Goal: Task Accomplishment & Management: Use online tool/utility

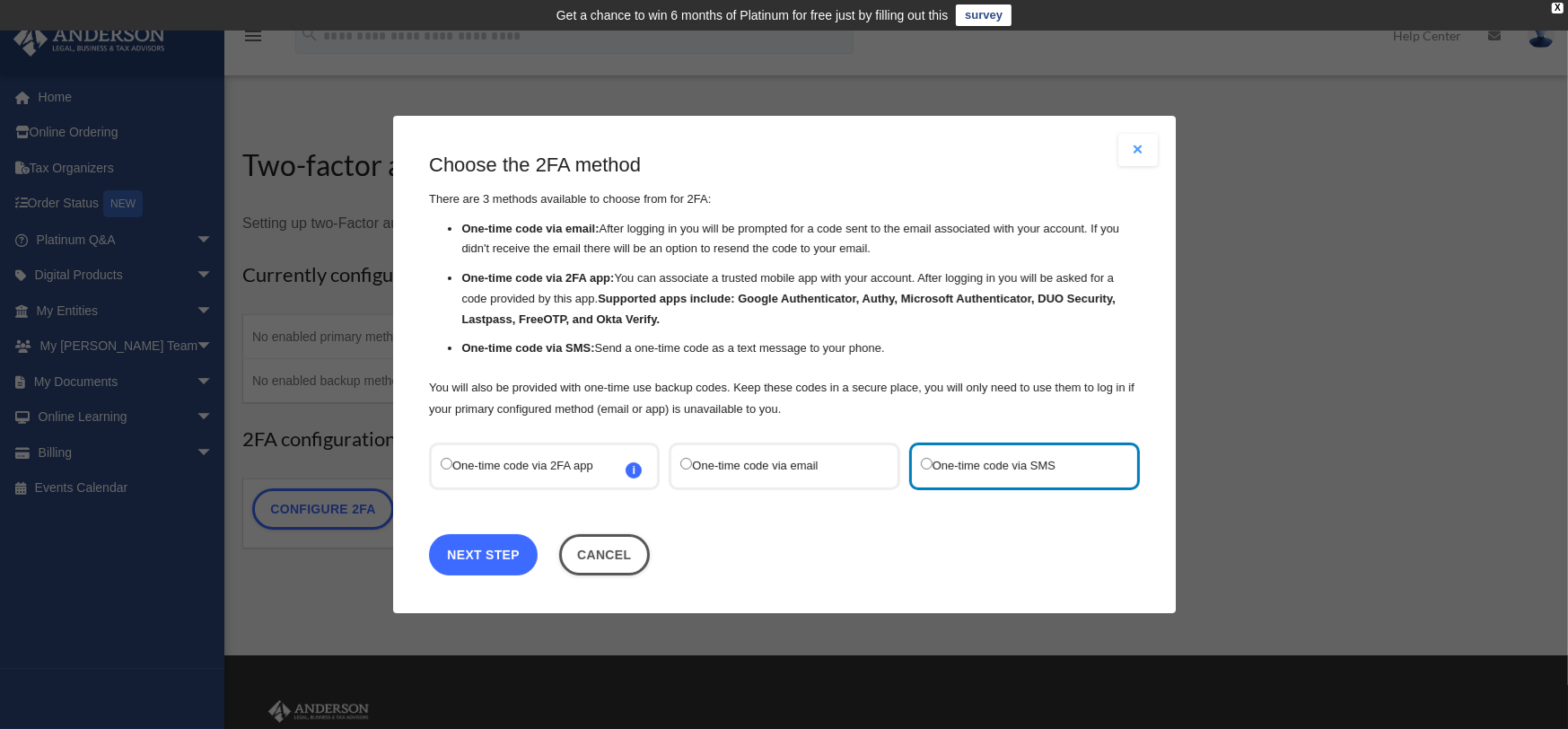
click at [516, 558] on link "Next Step" at bounding box center [482, 554] width 109 height 41
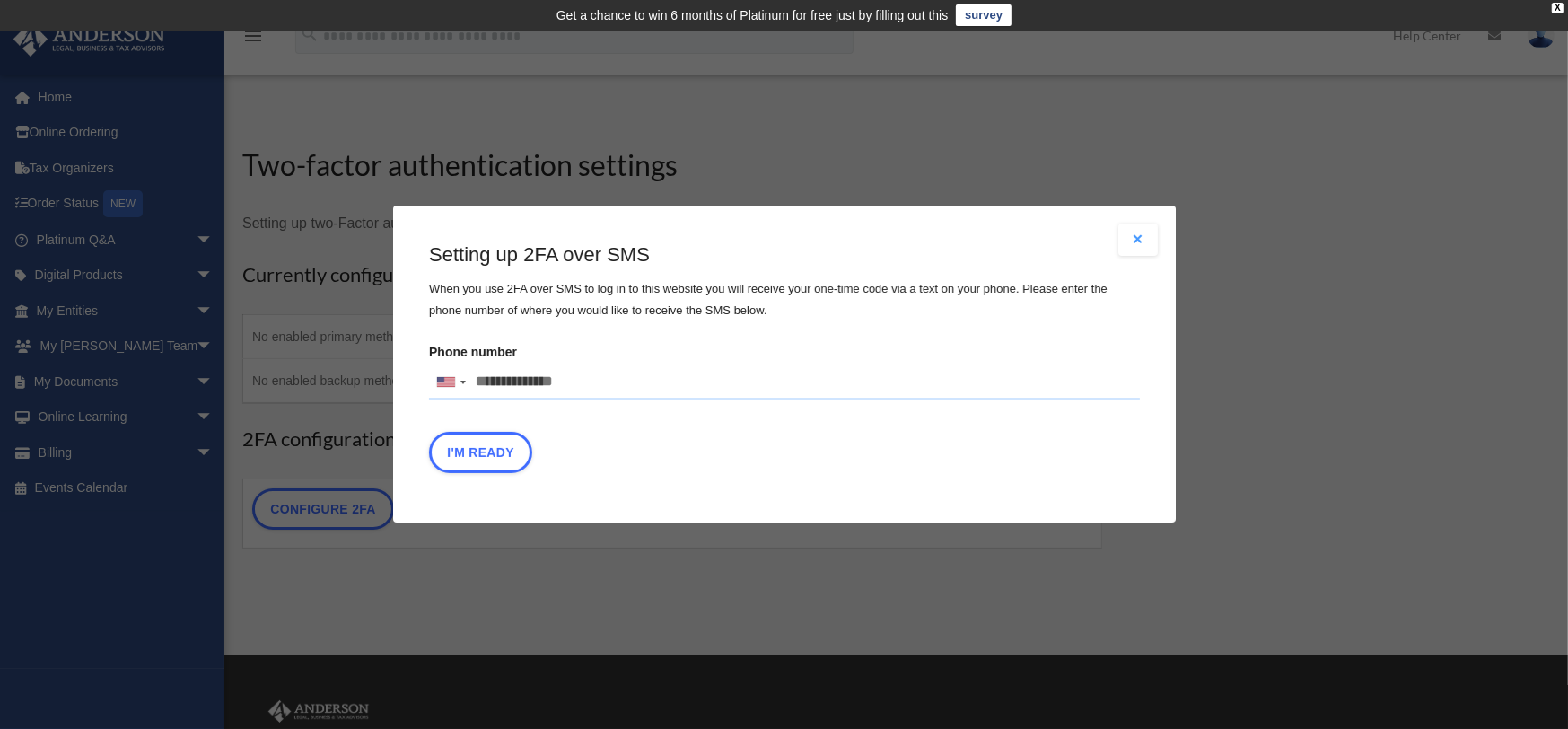
click at [1132, 238] on button "Close modal" at bounding box center [1138, 240] width 40 height 32
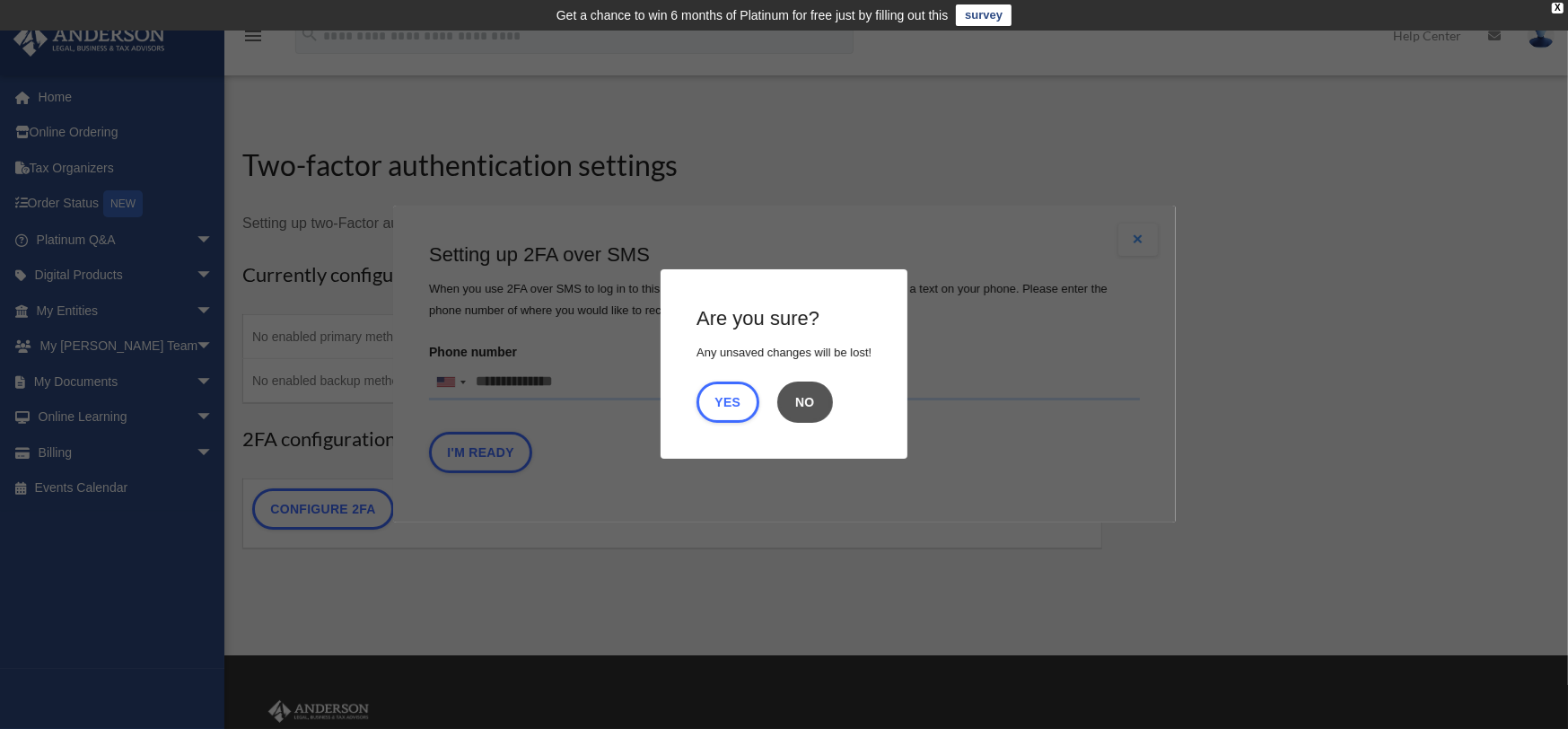
click at [805, 403] on button "No" at bounding box center [805, 401] width 56 height 41
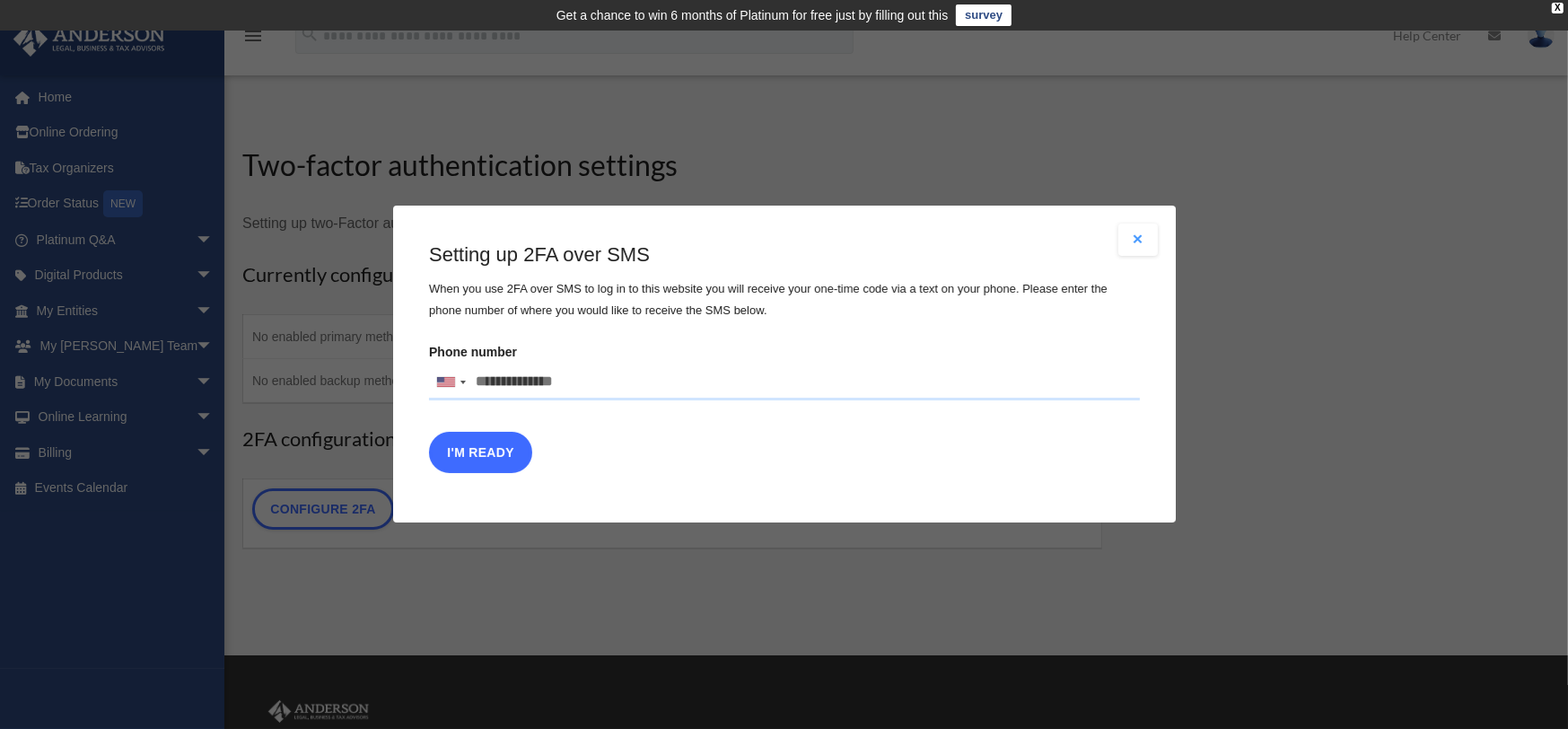
click at [484, 452] on button "I'm Ready" at bounding box center [479, 452] width 103 height 41
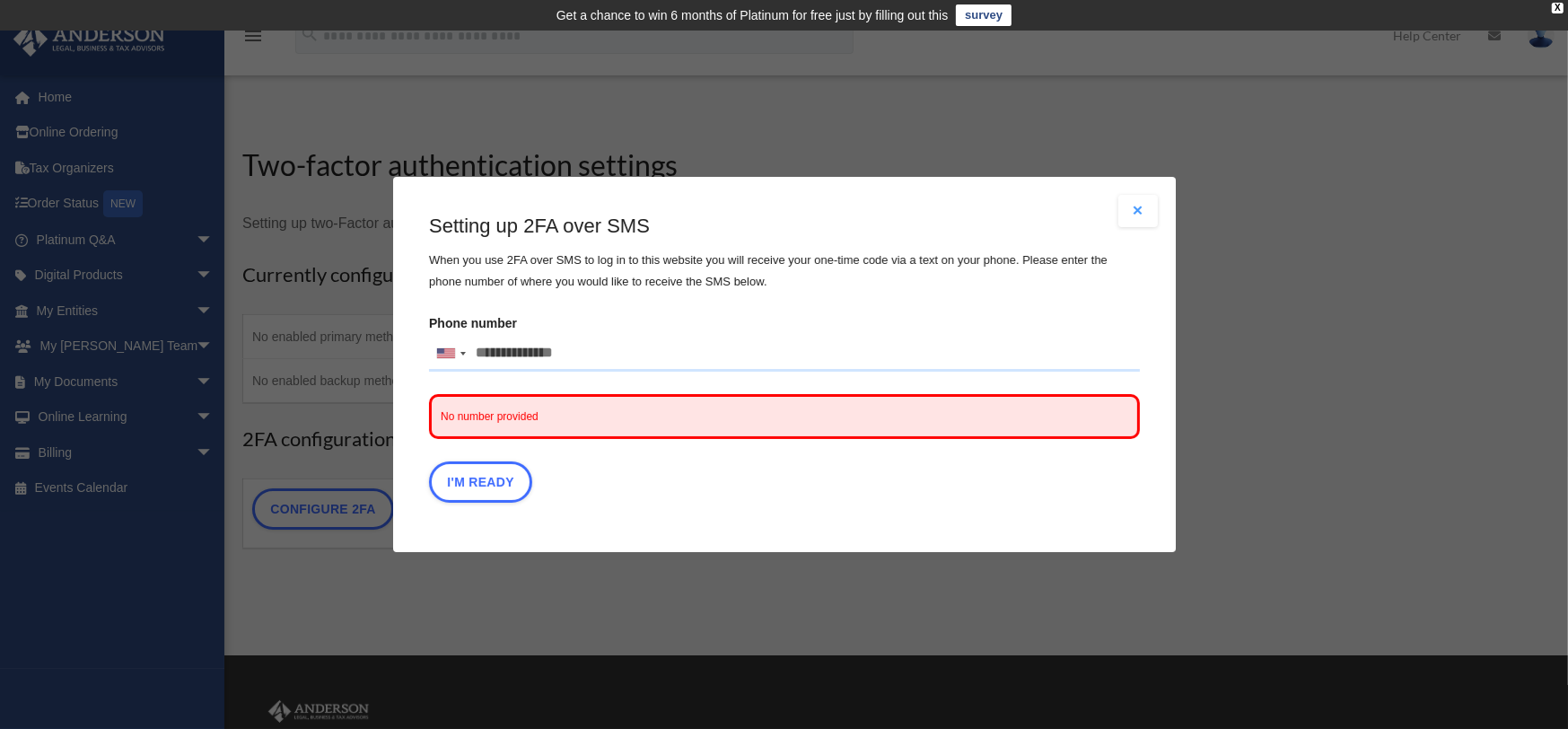
click at [1151, 223] on button "Close modal" at bounding box center [1138, 211] width 40 height 32
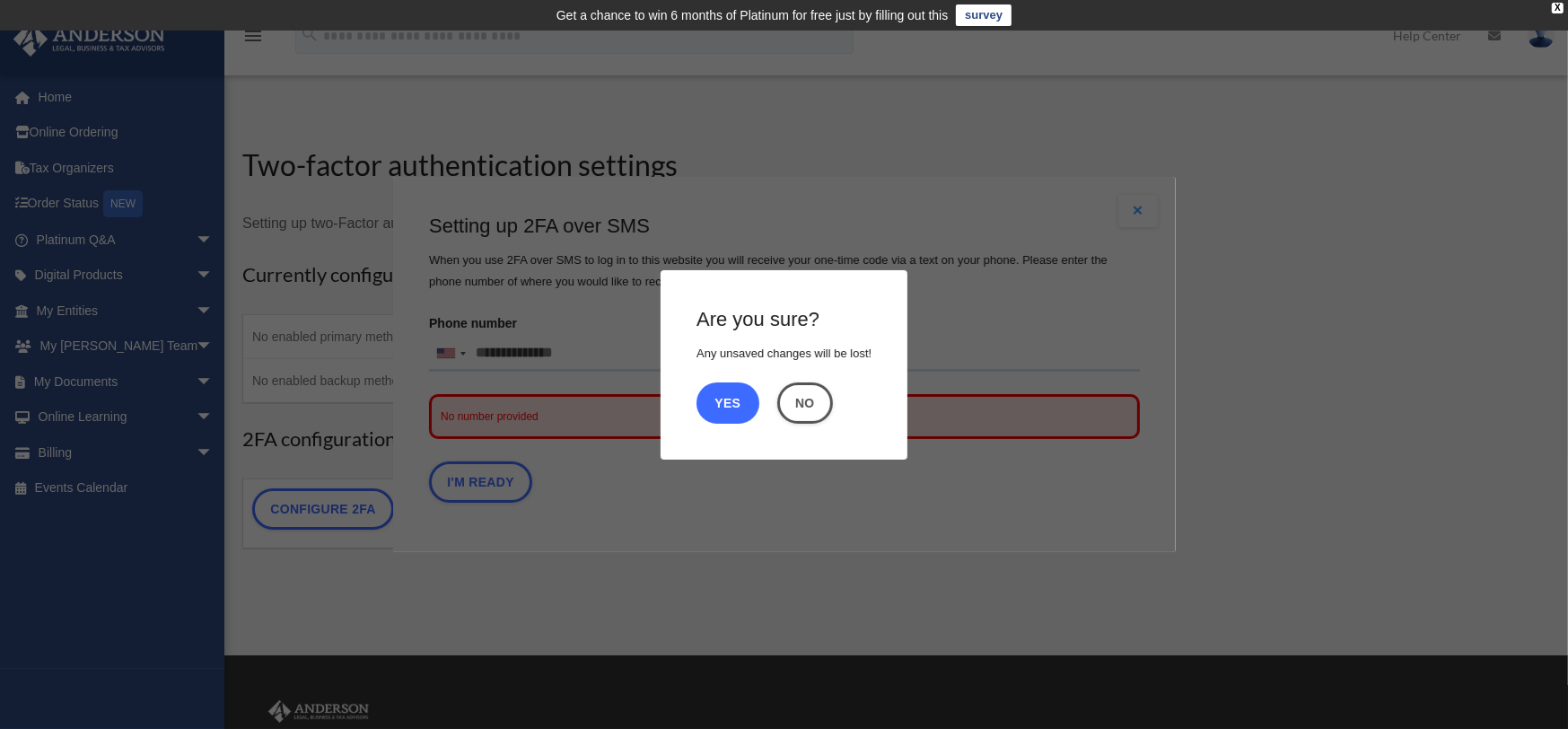
click at [725, 407] on button "Yes" at bounding box center [727, 401] width 63 height 41
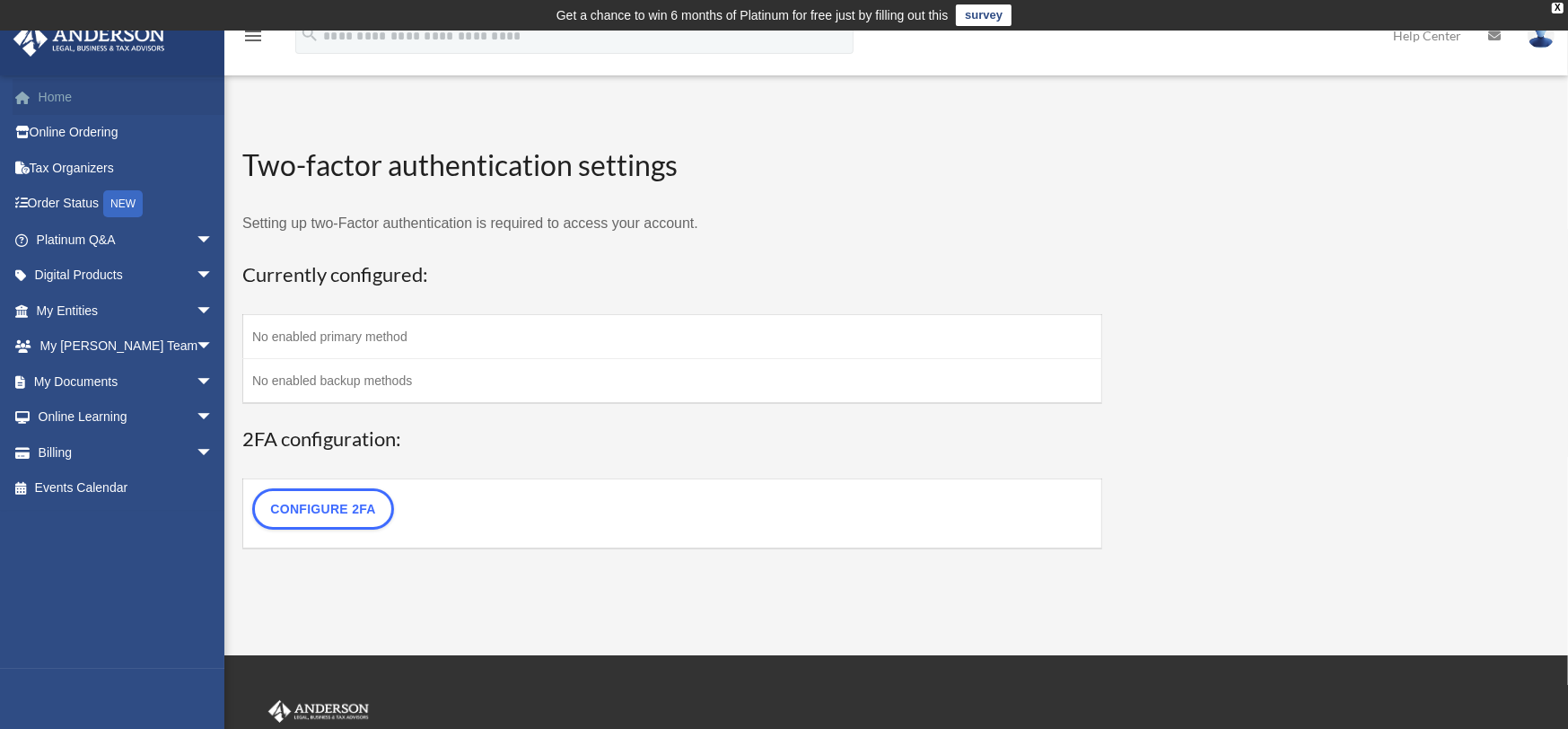
click at [57, 97] on link "Home" at bounding box center [127, 97] width 228 height 36
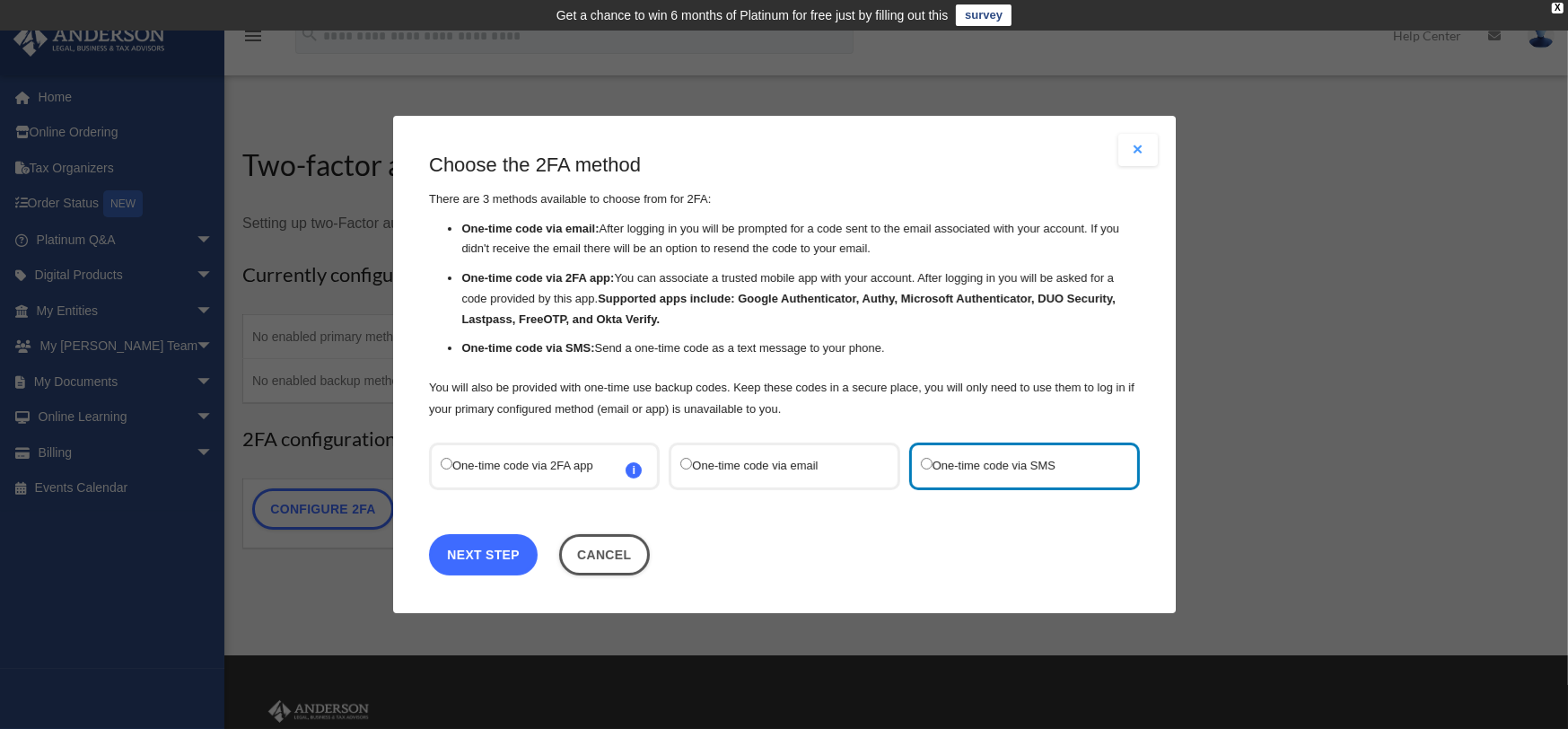
click at [455, 546] on link "Next Step" at bounding box center [482, 554] width 109 height 41
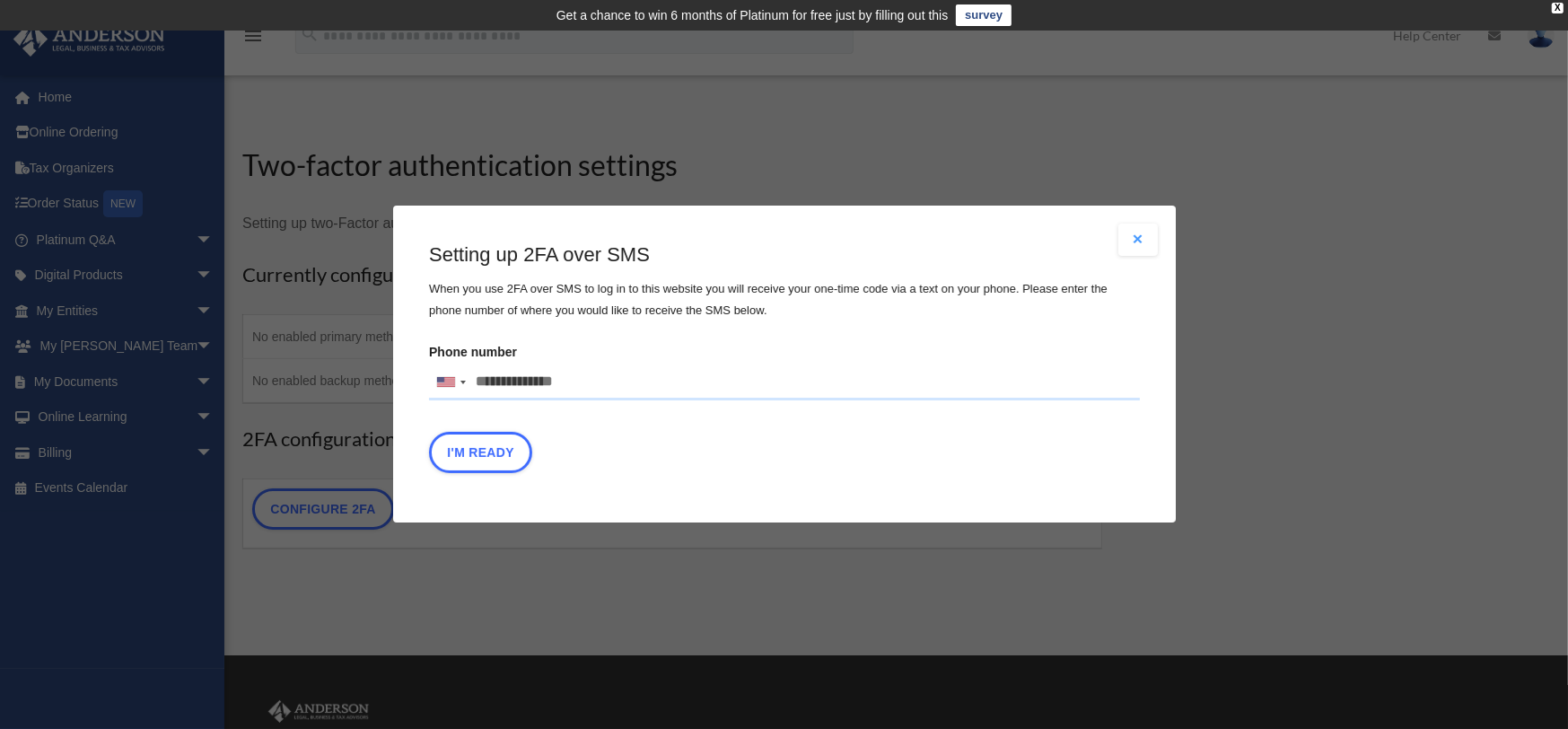
click at [542, 369] on input "Phone number United States +1 United Kingdom +44 Afghanistan (‫افغانستان‬‎) +93…" at bounding box center [784, 382] width 711 height 36
type input "**********"
click at [499, 452] on button "I'm Ready" at bounding box center [479, 452] width 103 height 41
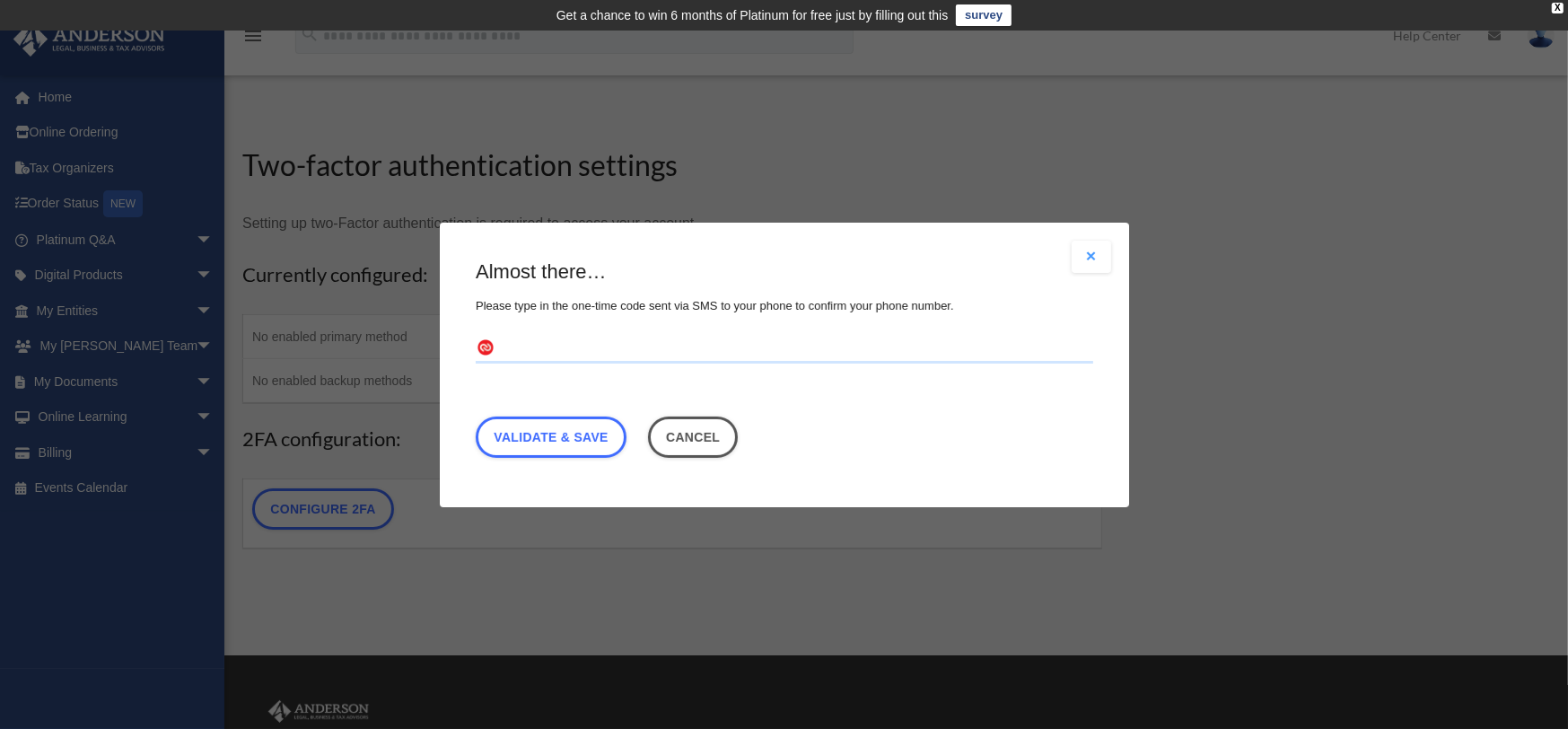
click at [535, 349] on input "text" at bounding box center [784, 348] width 617 height 29
type input "******"
click at [551, 439] on link "Validate & Save" at bounding box center [550, 435] width 151 height 41
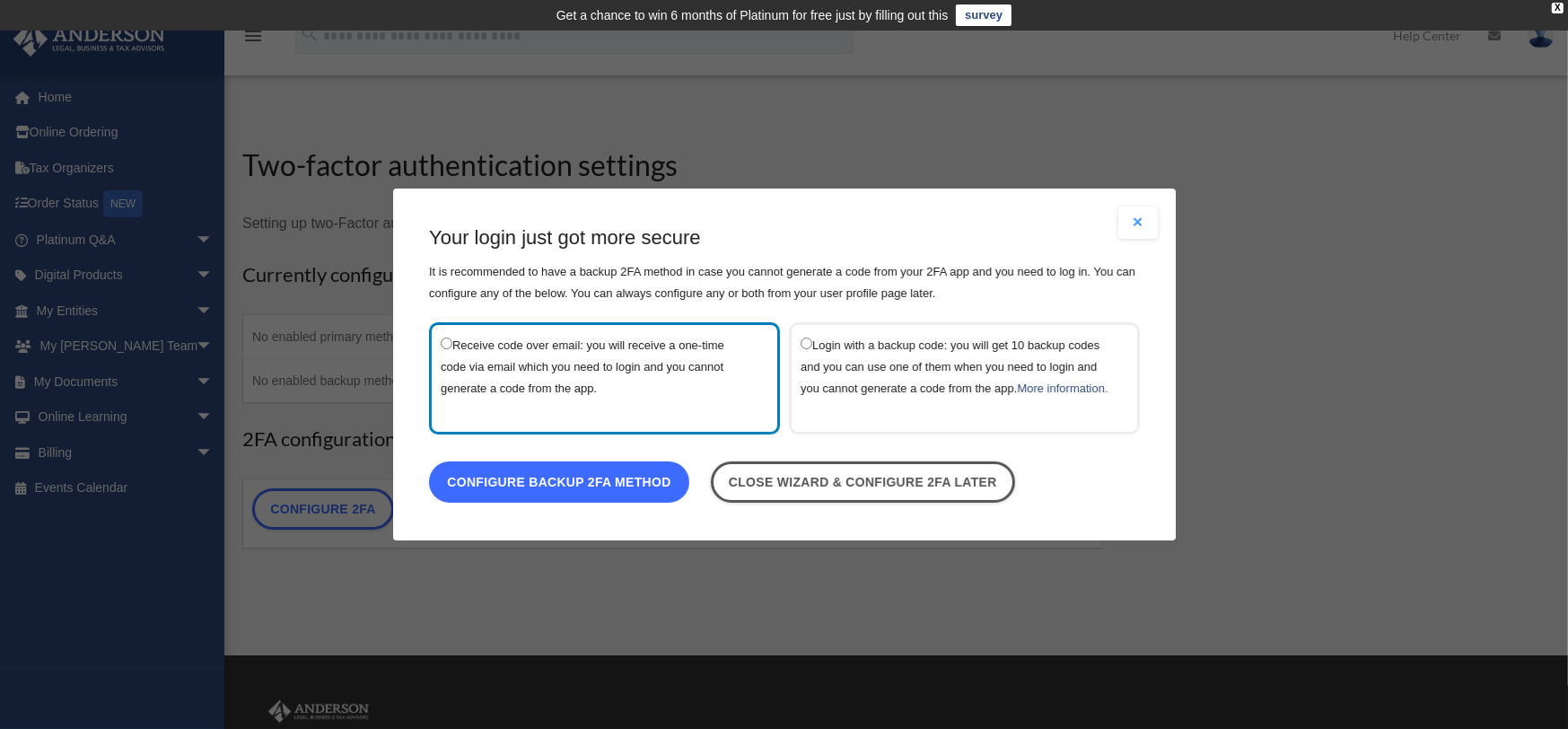
click at [605, 495] on link "Configure backup 2FA method" at bounding box center [558, 481] width 261 height 41
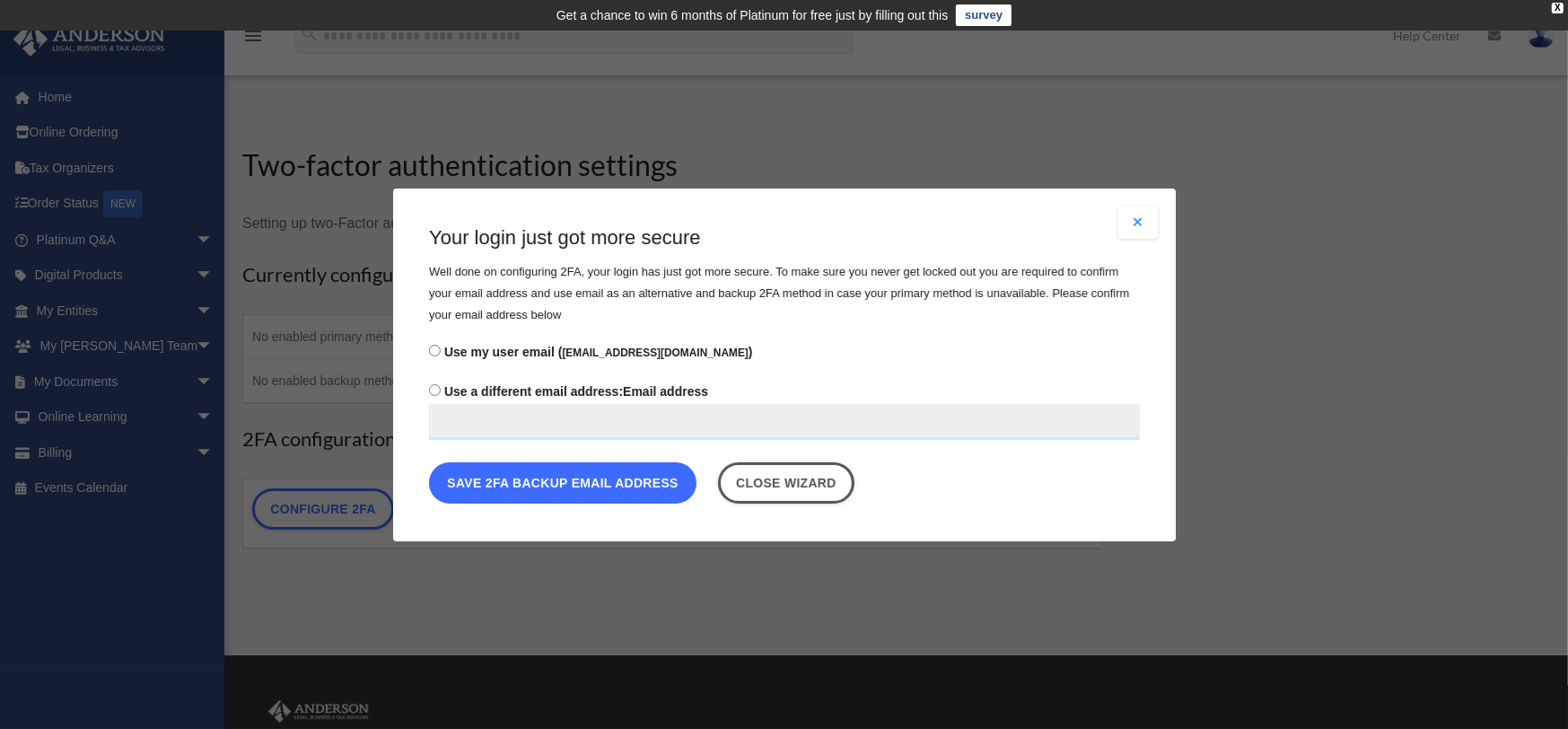
click at [592, 483] on button "Save 2FA backup email address" at bounding box center [562, 481] width 268 height 41
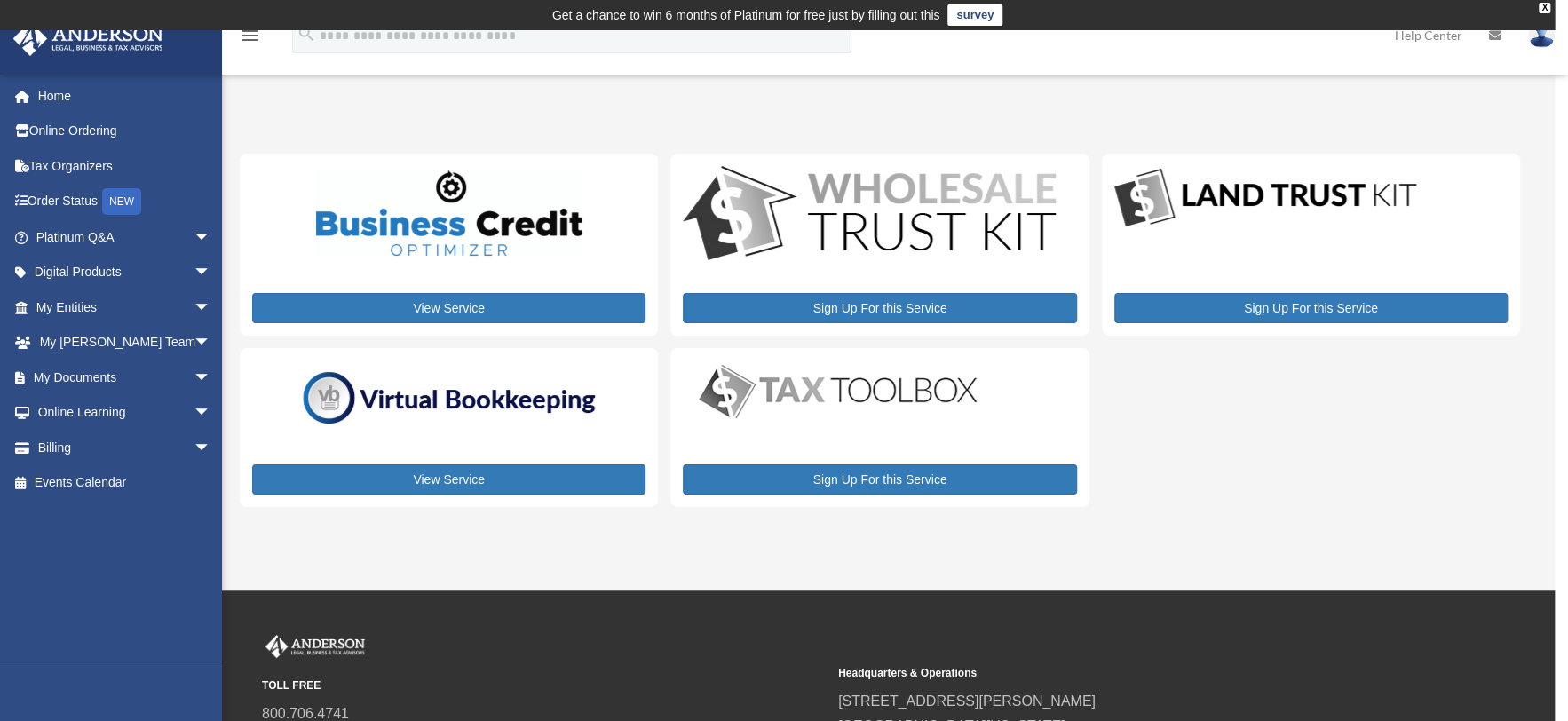
click at [1538, 35] on img at bounding box center [1540, 35] width 27 height 26
click at [1274, 119] on link "Reset Password" at bounding box center [1275, 119] width 178 height 37
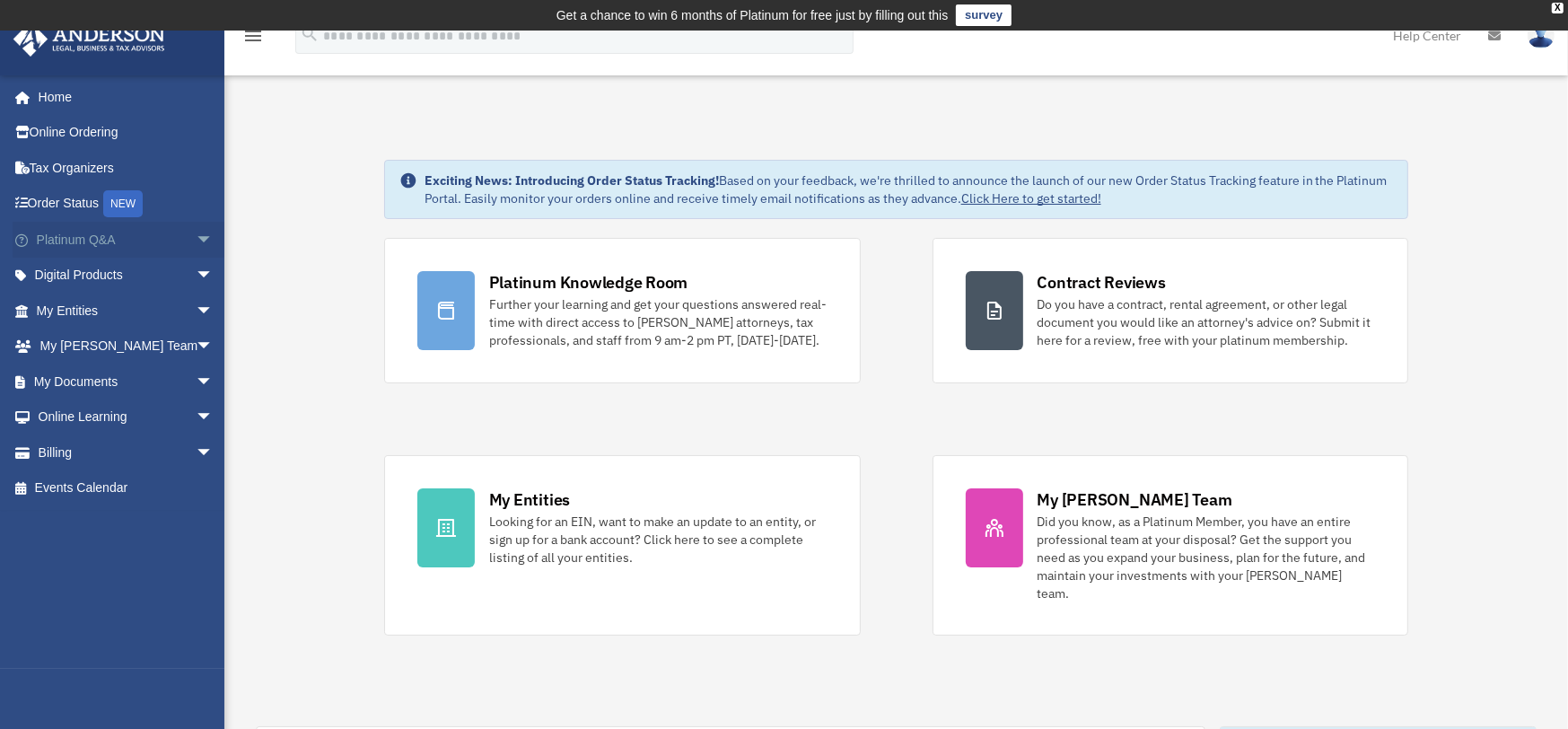
click at [196, 237] on span "arrow_drop_down" at bounding box center [214, 240] width 36 height 37
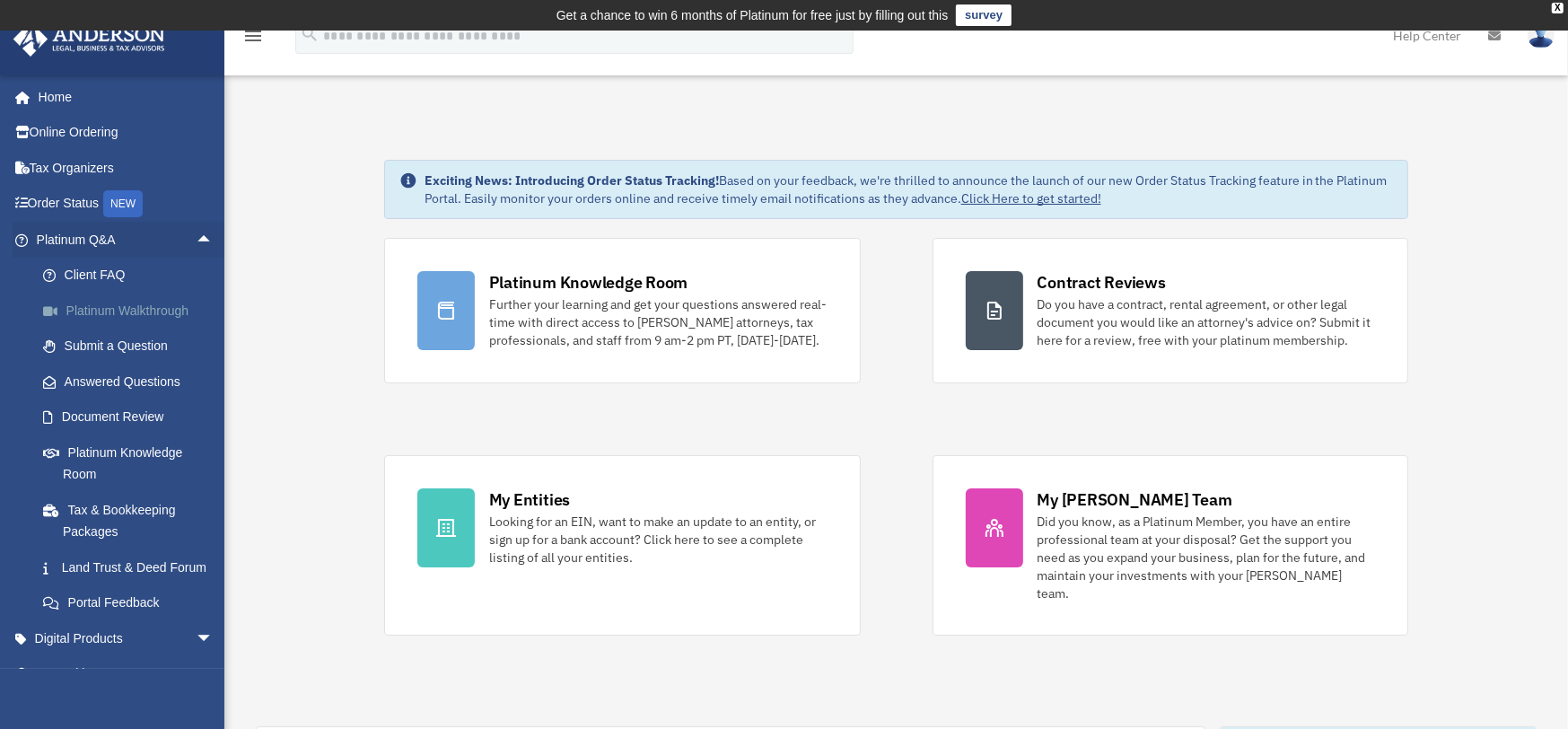
click at [160, 312] on link "Platinum Walkthrough" at bounding box center [133, 311] width 216 height 36
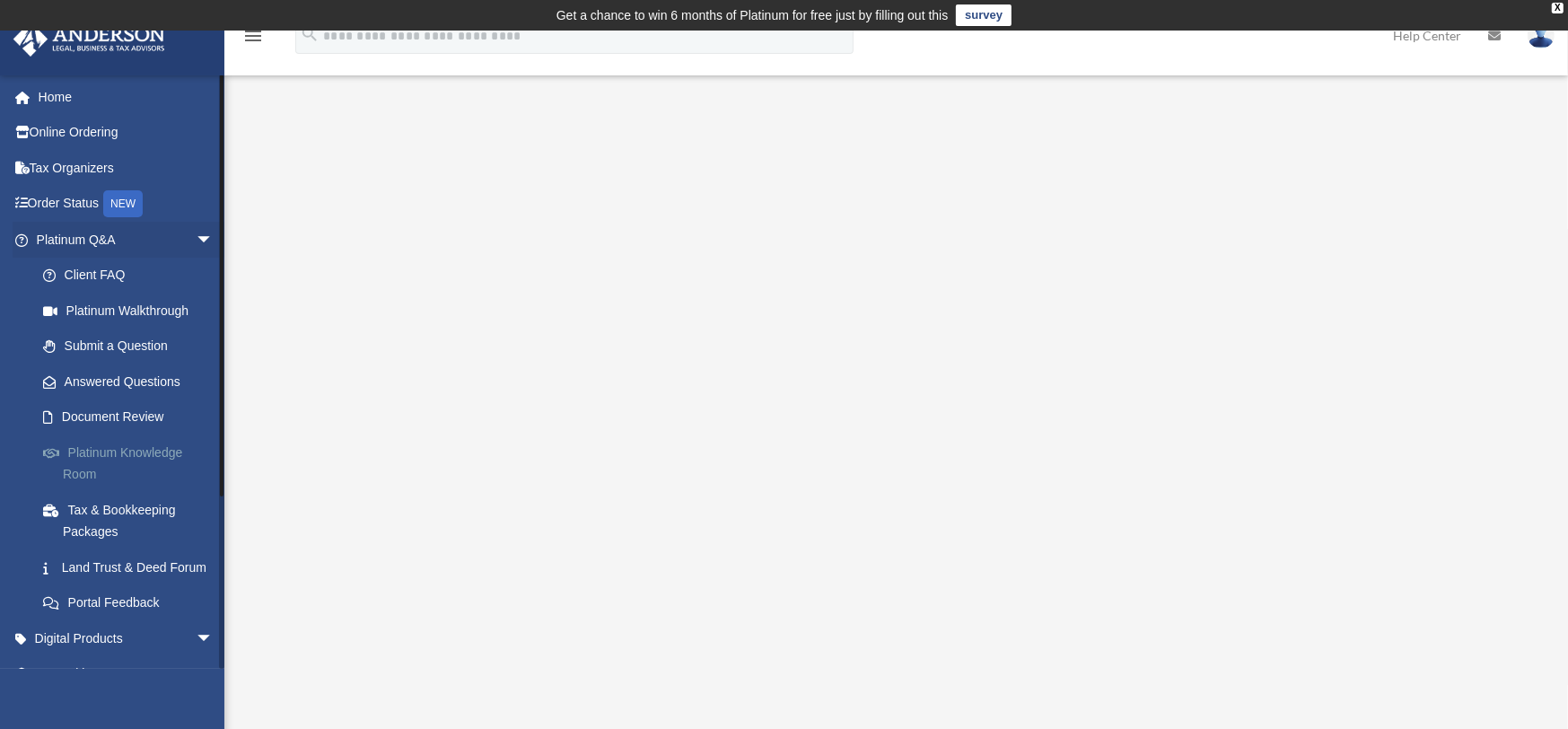
click at [155, 447] on link "Platinum Knowledge Room" at bounding box center [133, 462] width 216 height 57
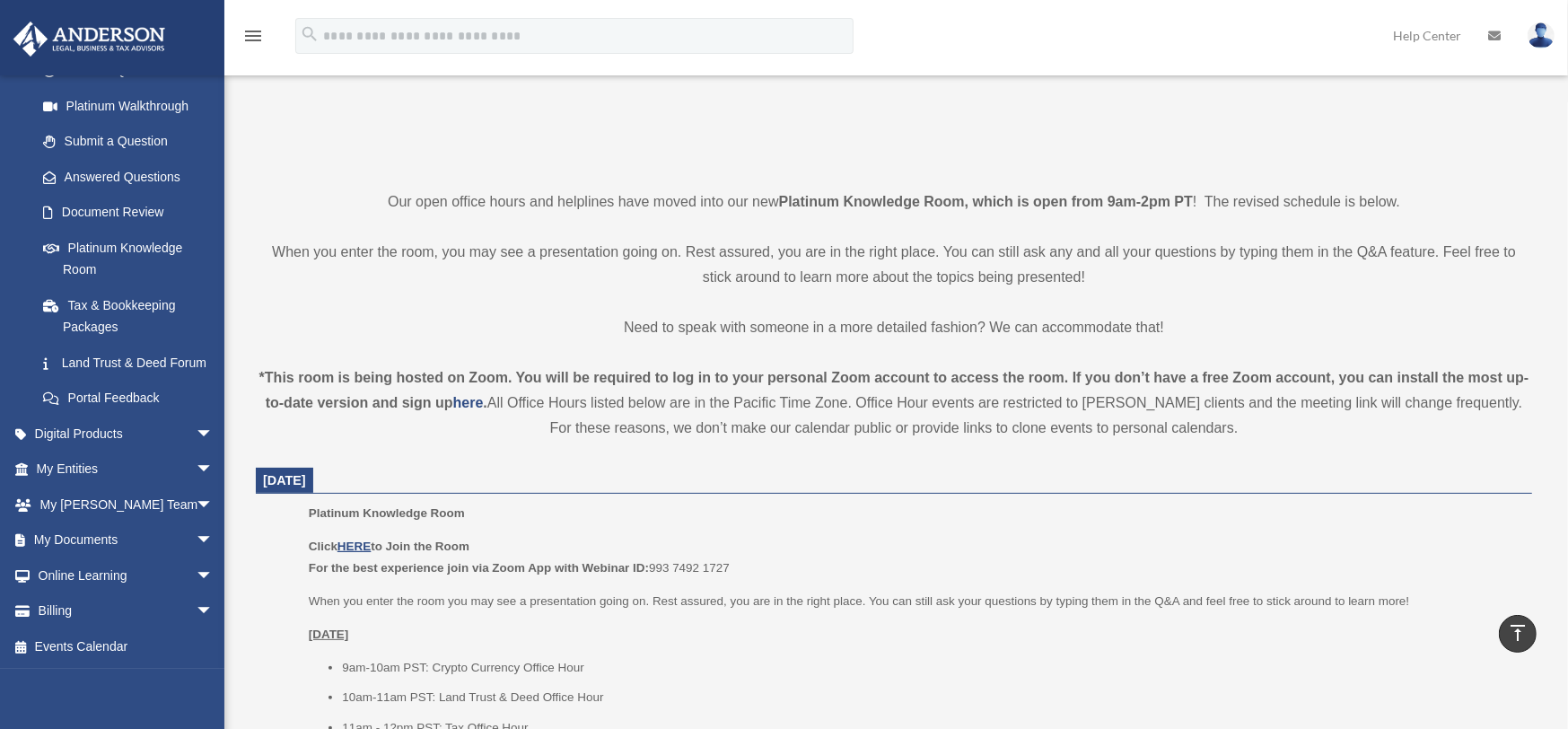
scroll to position [336, 0]
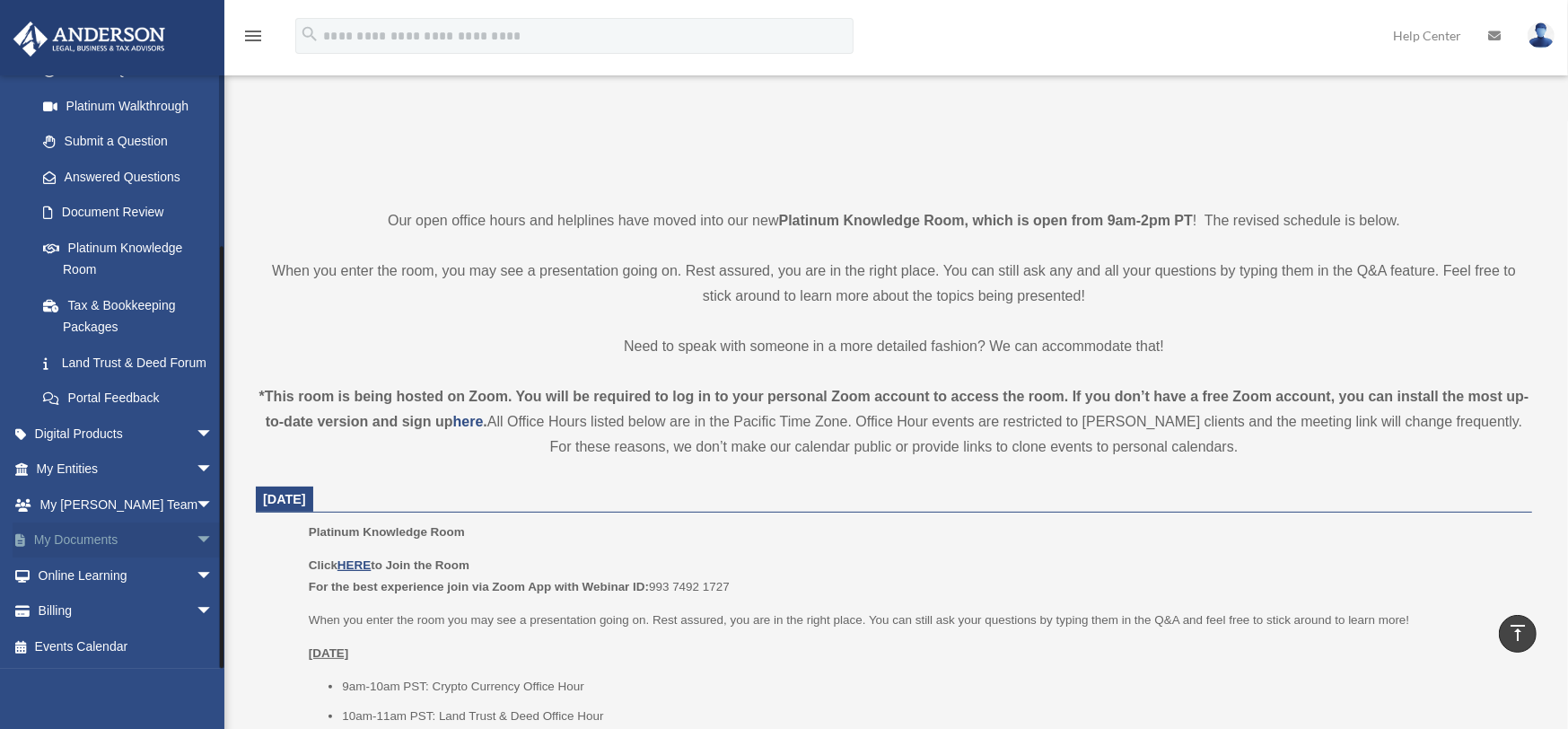
click at [196, 537] on span "arrow_drop_down" at bounding box center [214, 540] width 36 height 37
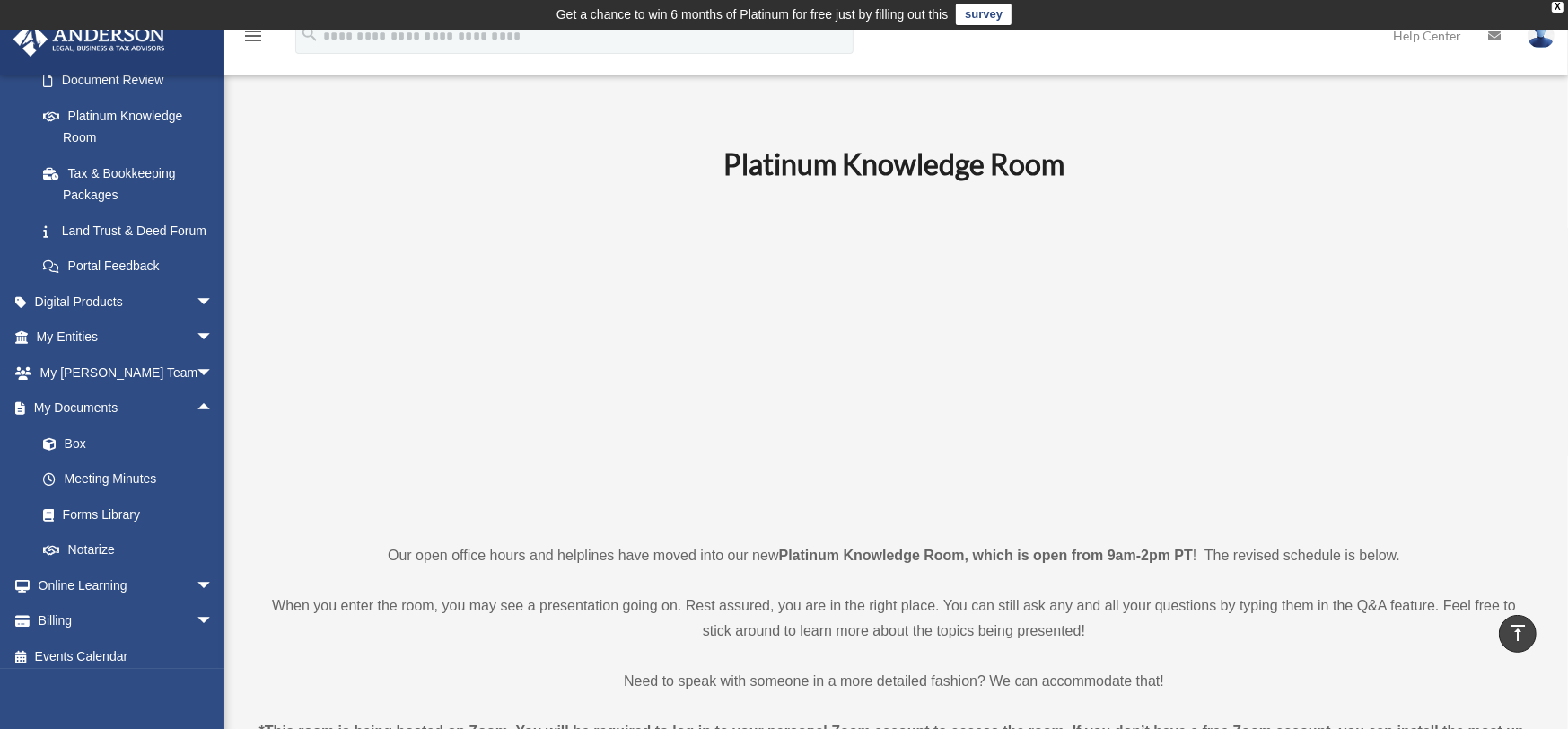
scroll to position [0, 0]
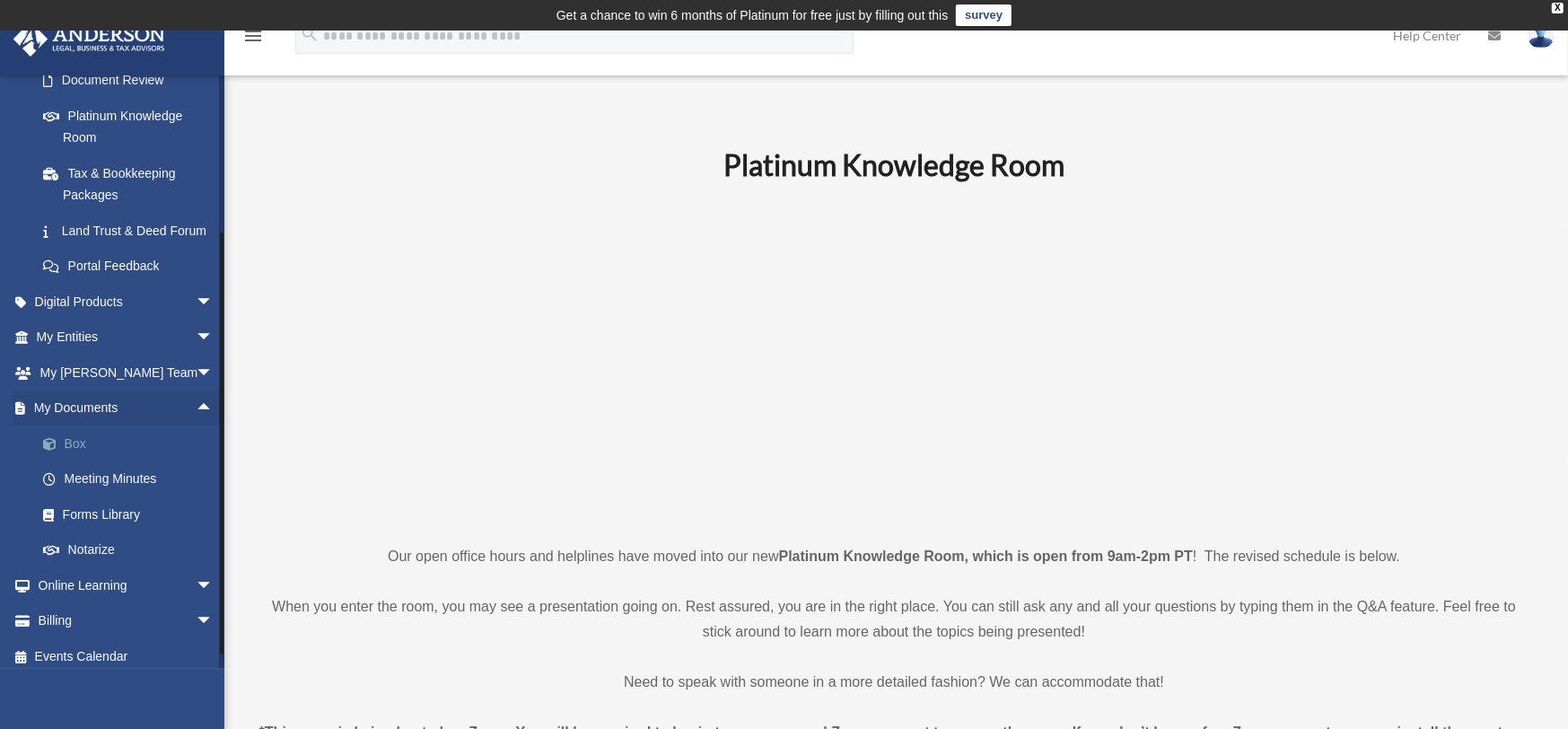
click at [67, 456] on link "Box" at bounding box center [133, 443] width 216 height 36
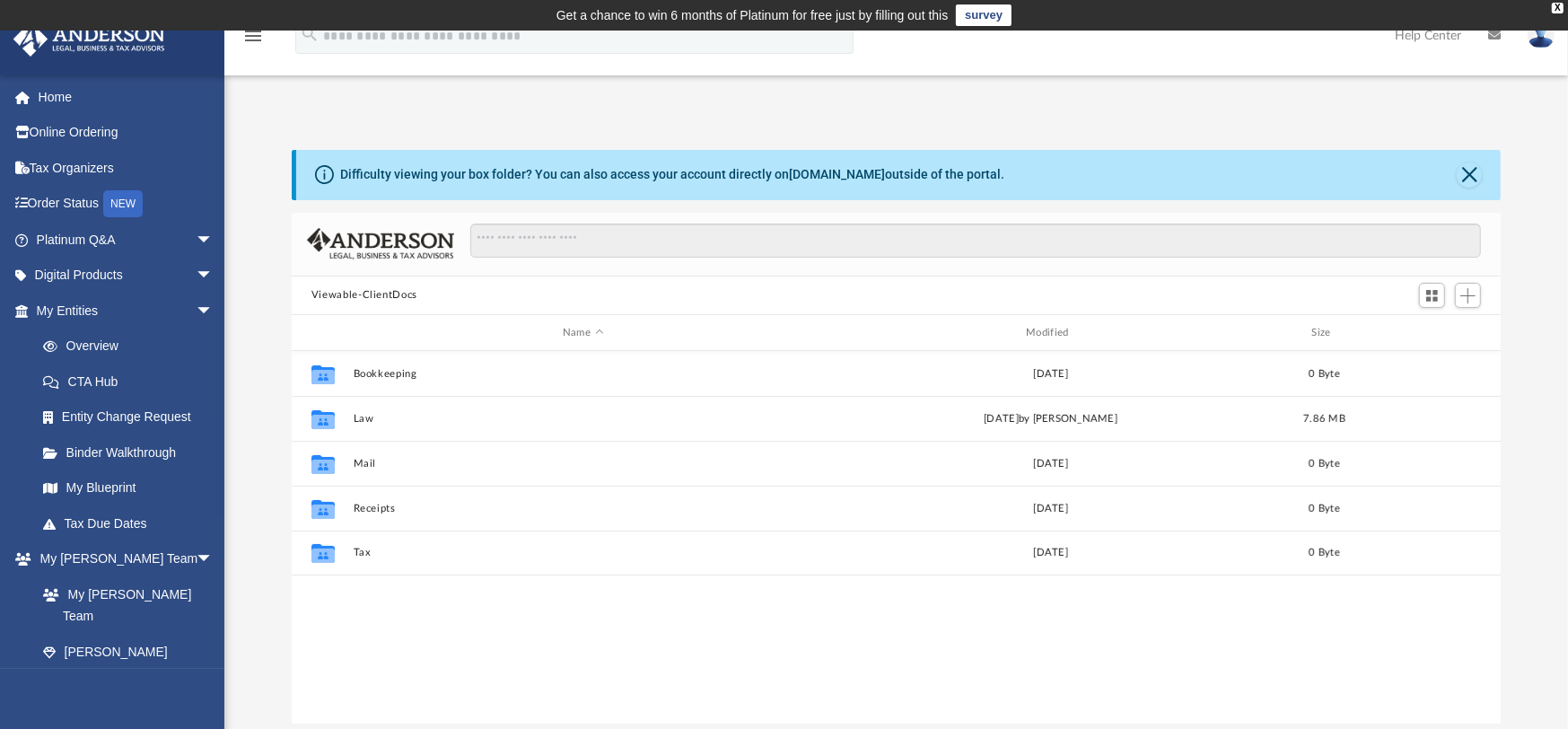
scroll to position [391, 1192]
click at [1469, 292] on span "Add" at bounding box center [1467, 295] width 15 height 15
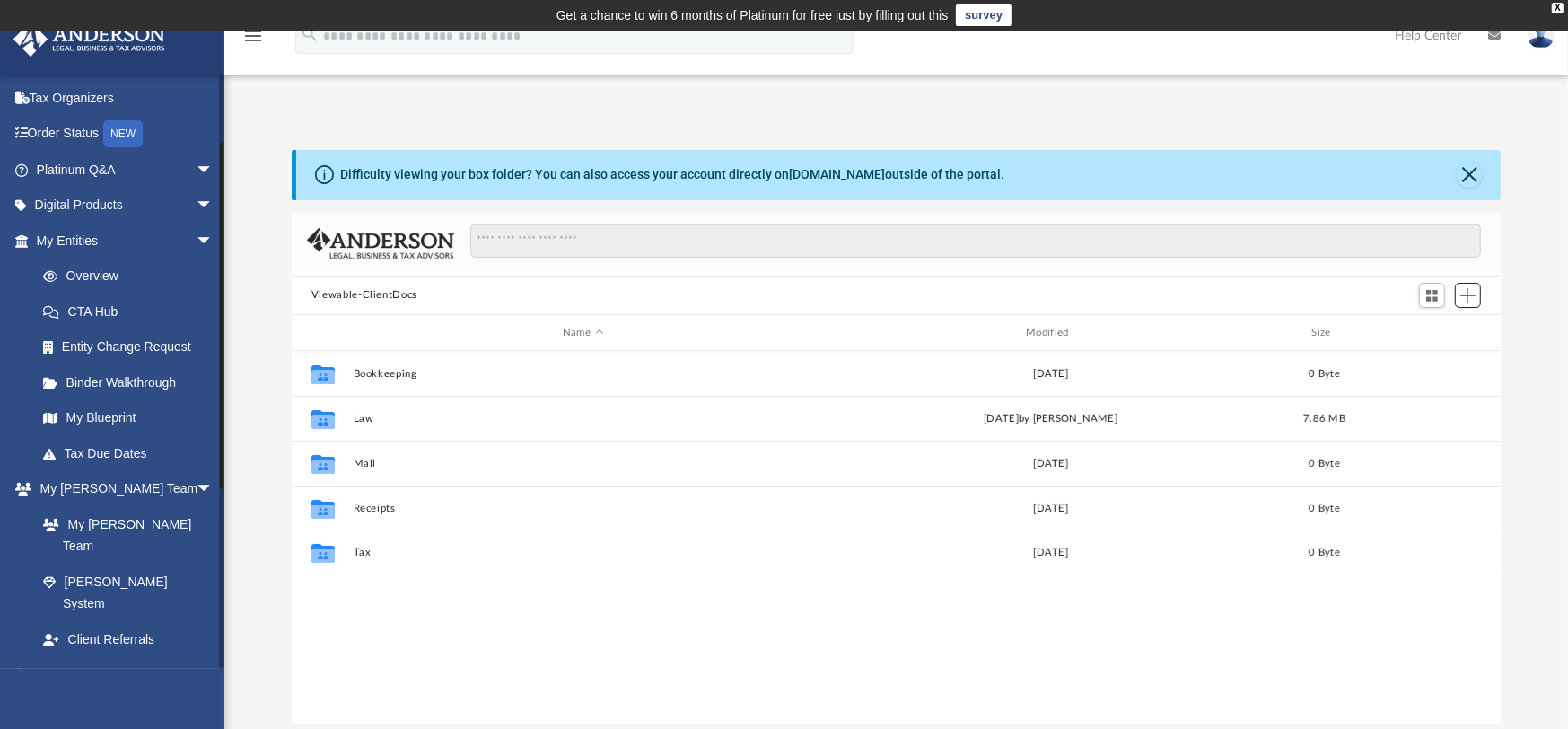
scroll to position [111, 0]
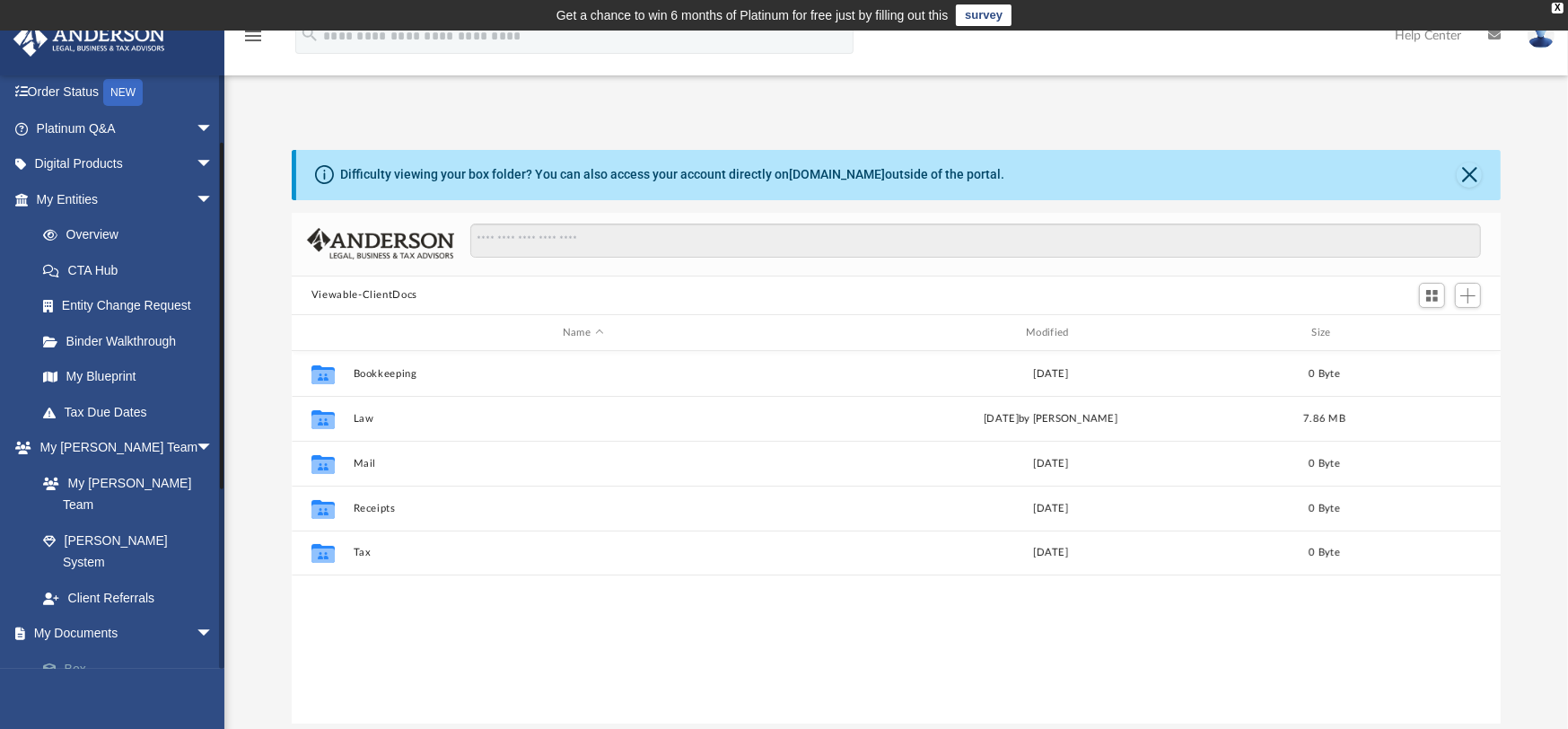
click at [93, 650] on link "Box" at bounding box center [133, 668] width 216 height 36
click at [68, 650] on link "Box" at bounding box center [133, 668] width 216 height 36
click at [764, 676] on div "Collaborated Folder Bookkeeping [DATE] 0 Byte Collaborated Folder Law [DATE] by…" at bounding box center [896, 536] width 1209 height 371
click at [1470, 299] on span "Add" at bounding box center [1467, 295] width 15 height 15
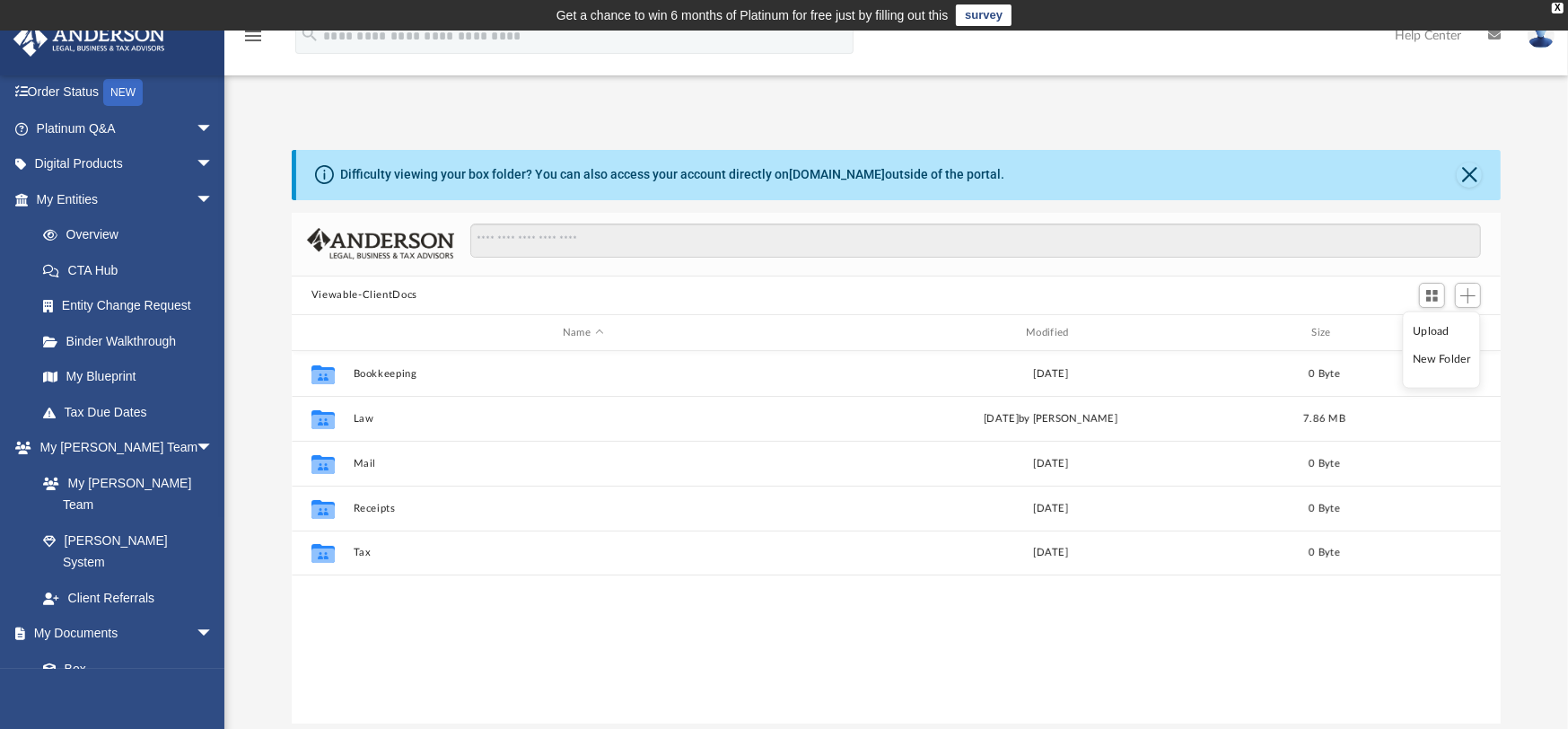
click at [1438, 331] on li "Upload" at bounding box center [1440, 332] width 57 height 19
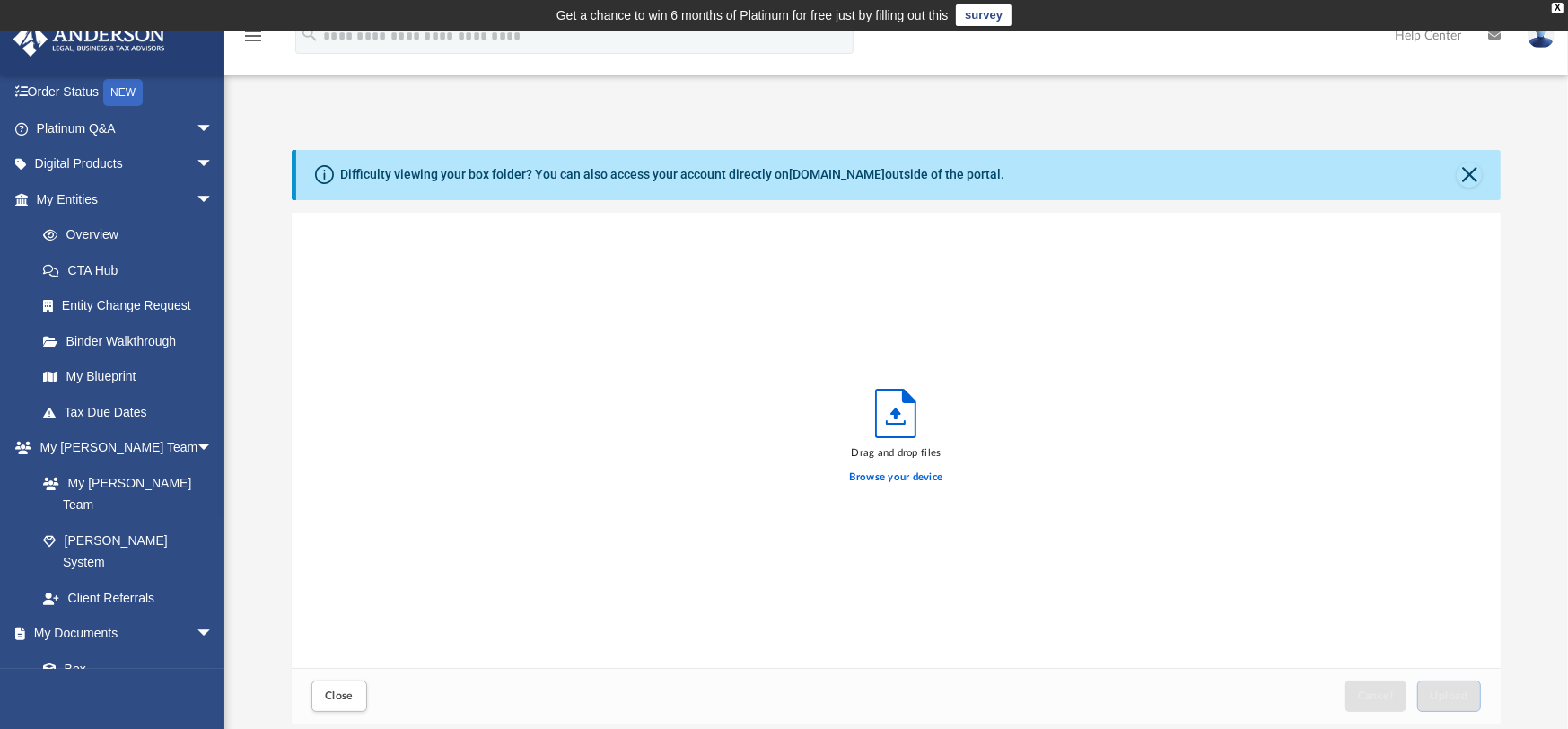
scroll to position [437, 1192]
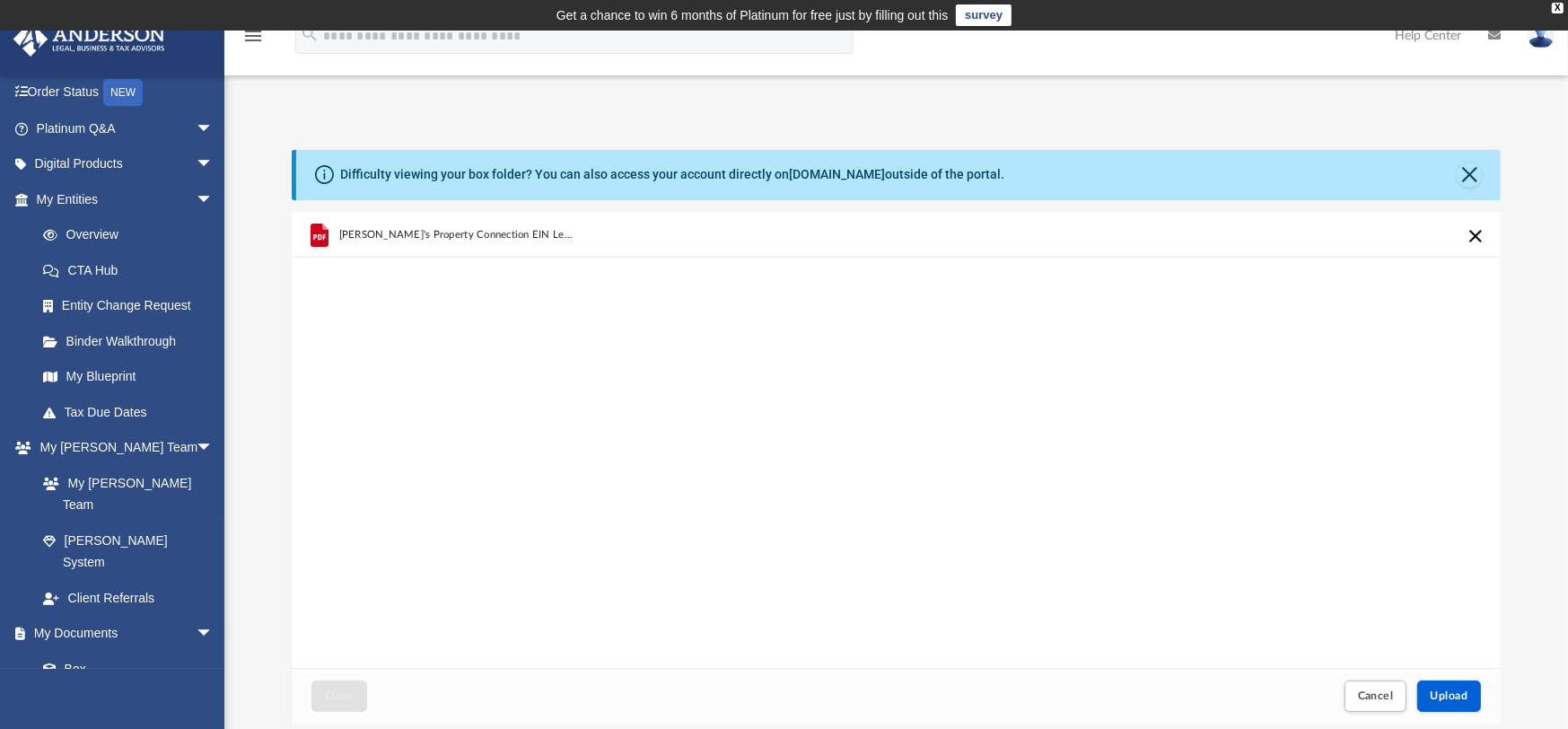
click at [505, 615] on div "[PERSON_NAME]'s Property Connection EIN Letter.pdf" at bounding box center [896, 440] width 1209 height 455
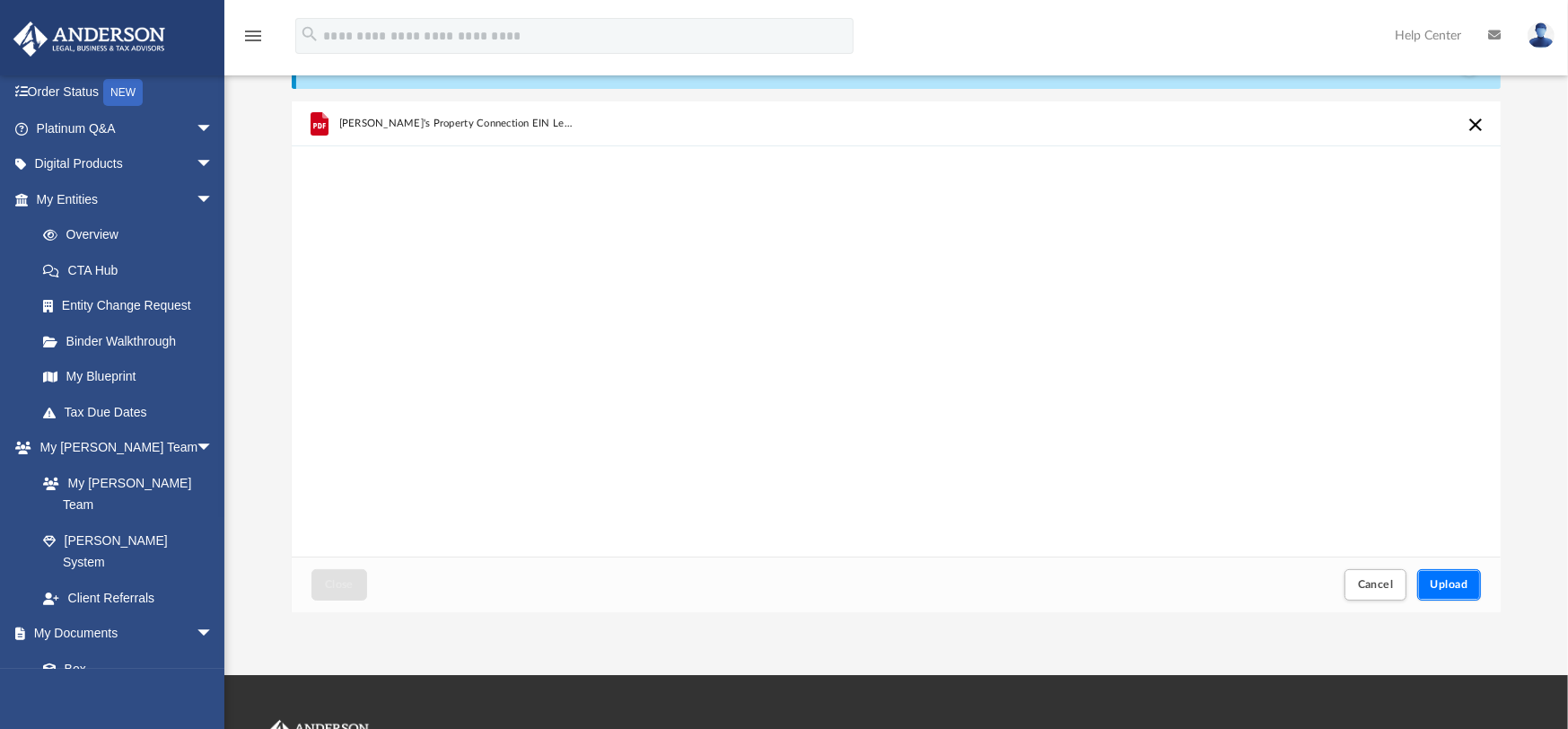
click at [1441, 578] on span "Upload" at bounding box center [1449, 583] width 38 height 11
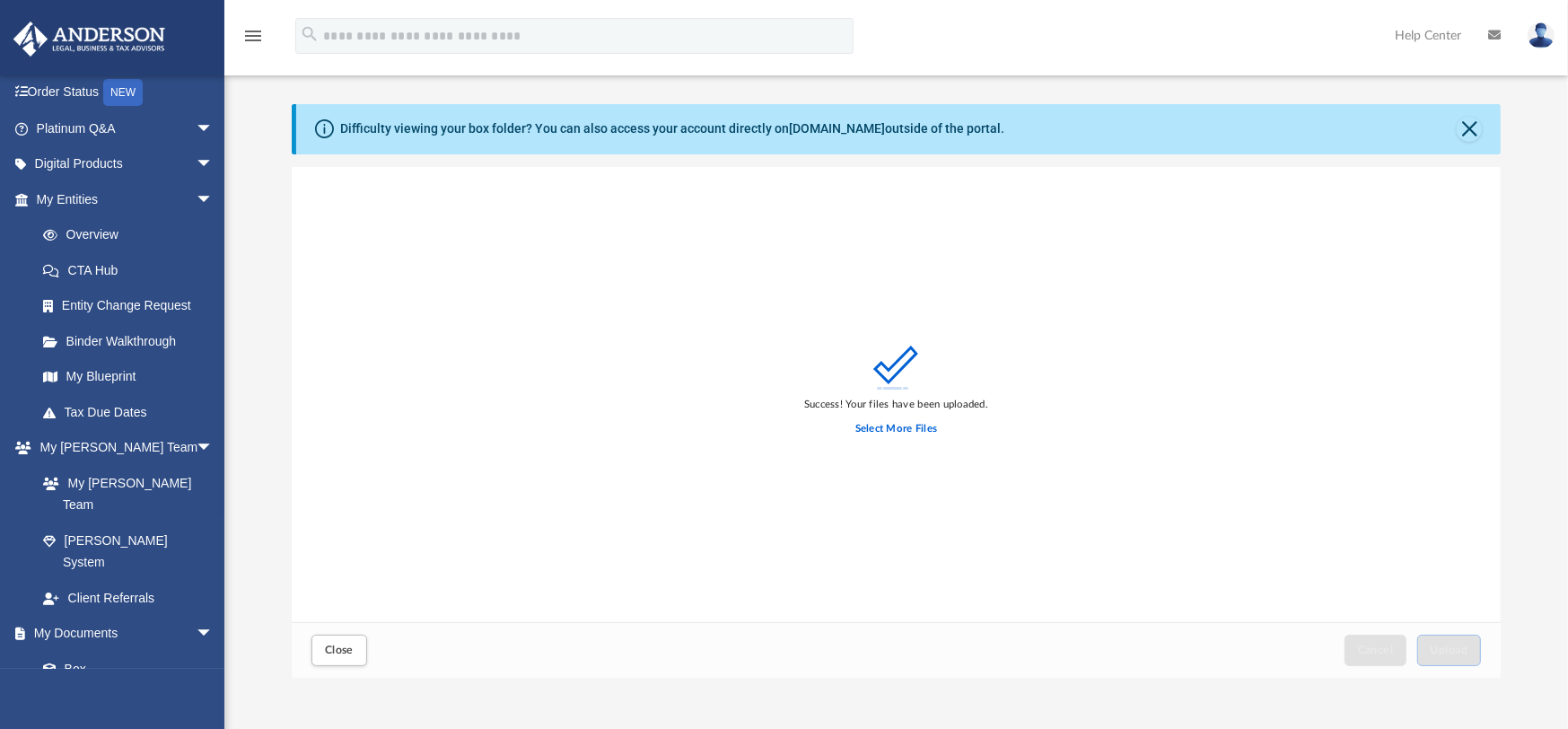
scroll to position [0, 0]
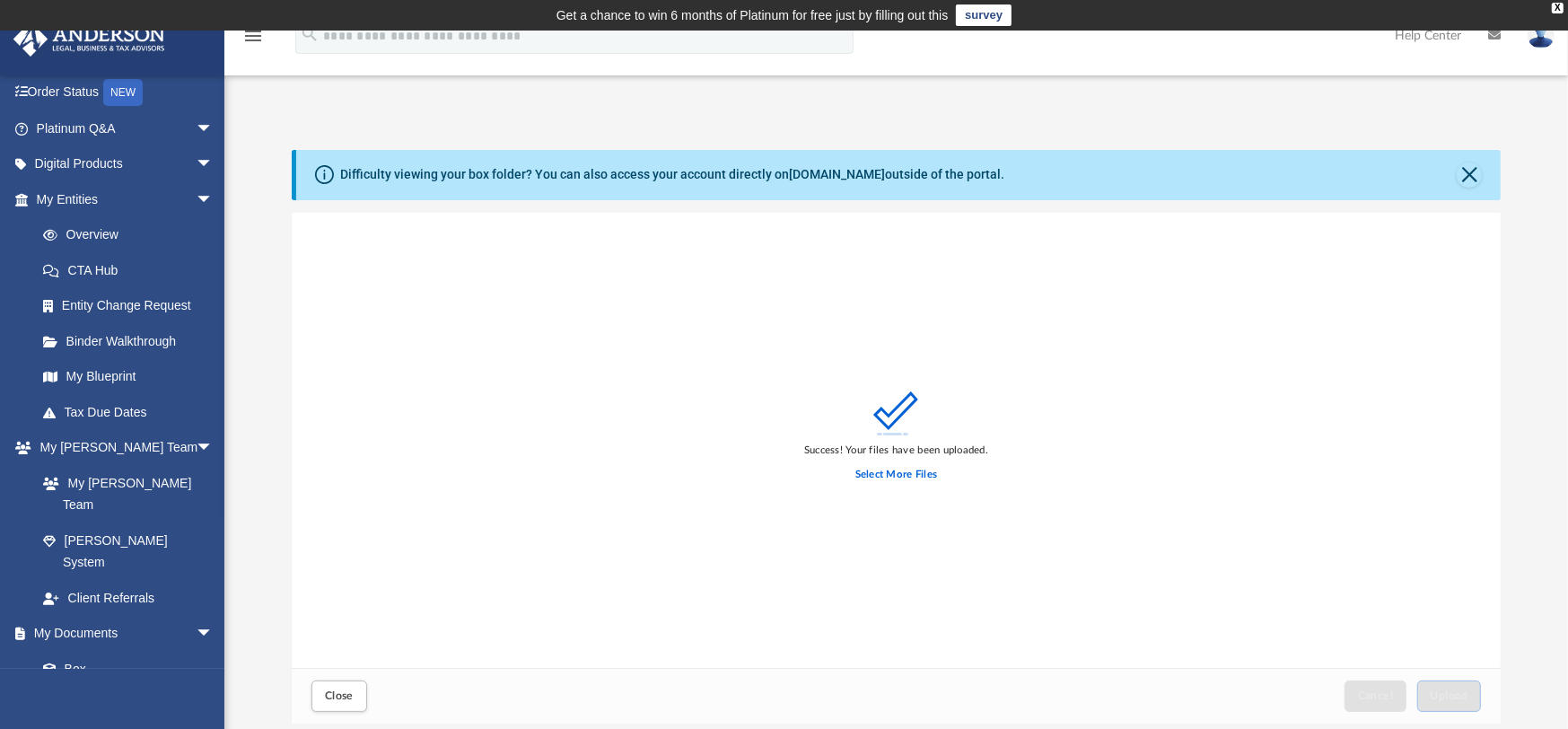
click at [586, 490] on div "Success! Your files have been uploaded. Select More Files" at bounding box center [896, 440] width 1208 height 455
